Goal: Find specific page/section

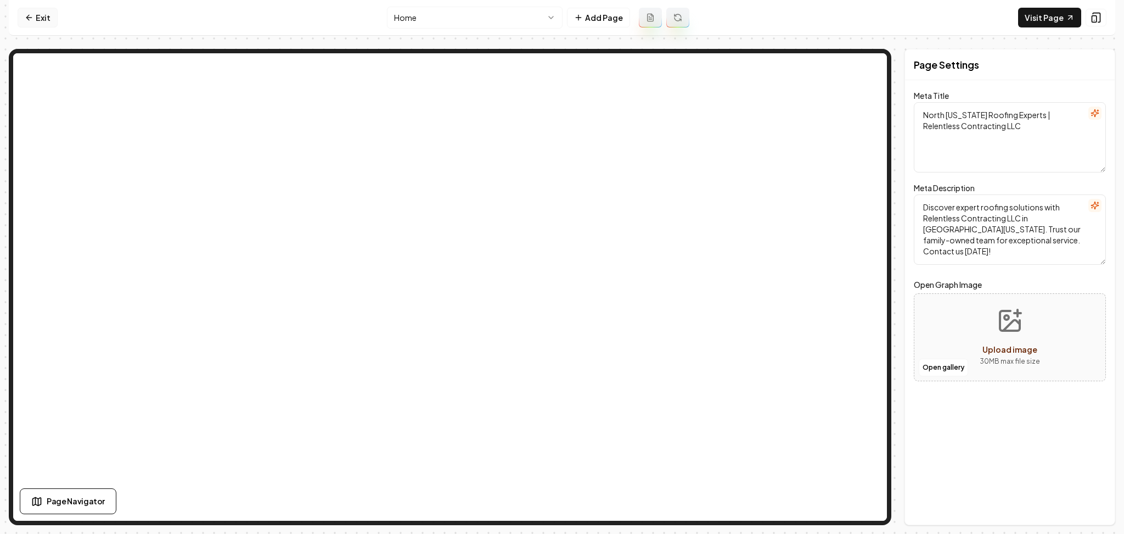
click at [51, 11] on link "Exit" at bounding box center [38, 18] width 40 height 20
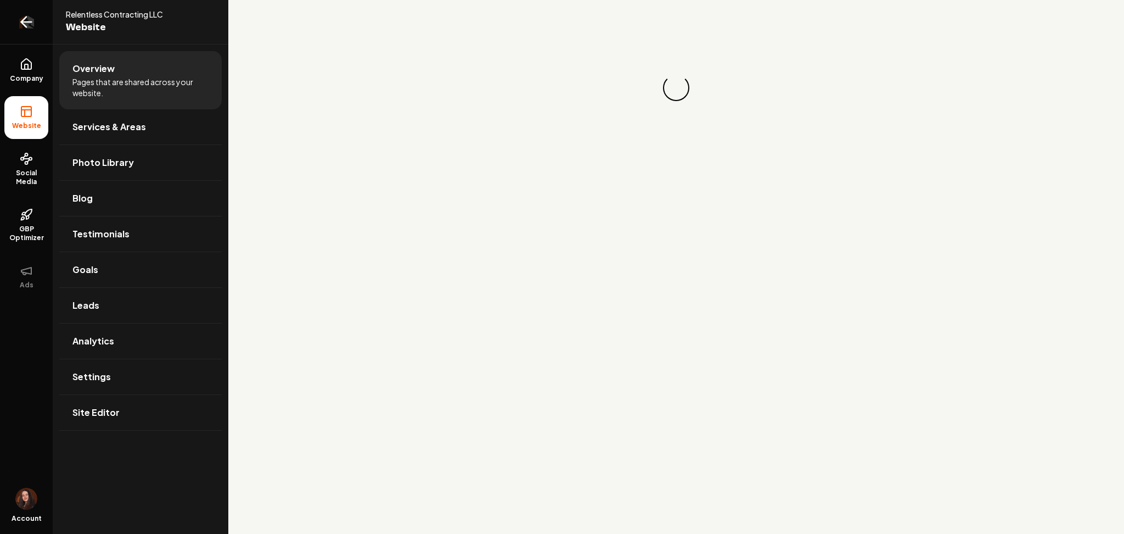
click at [31, 22] on icon "Return to dashboard" at bounding box center [26, 22] width 10 height 0
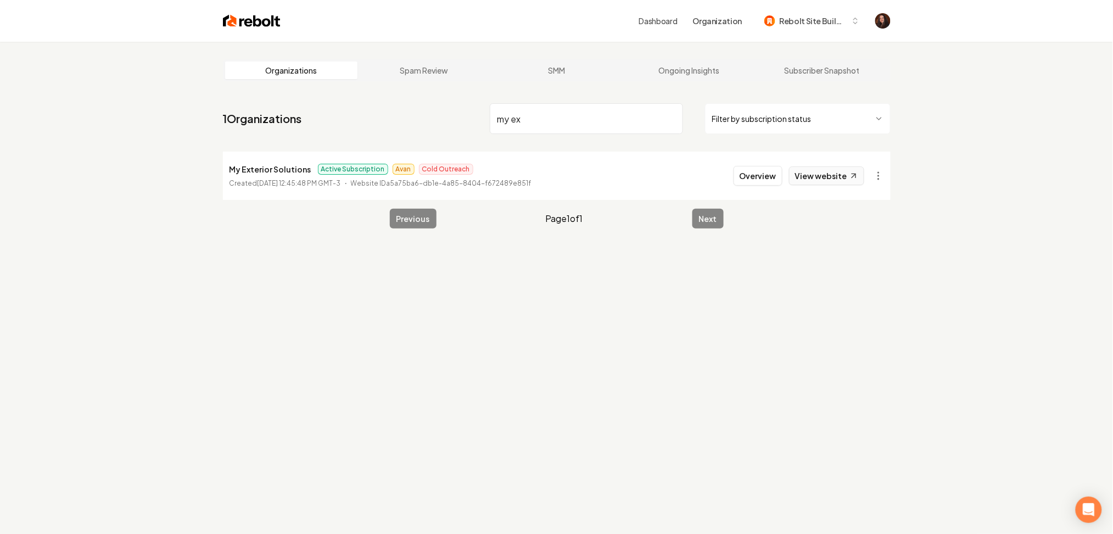
type input "my ex"
click at [817, 169] on link "View website" at bounding box center [826, 175] width 75 height 19
